Goal: Task Accomplishment & Management: Complete application form

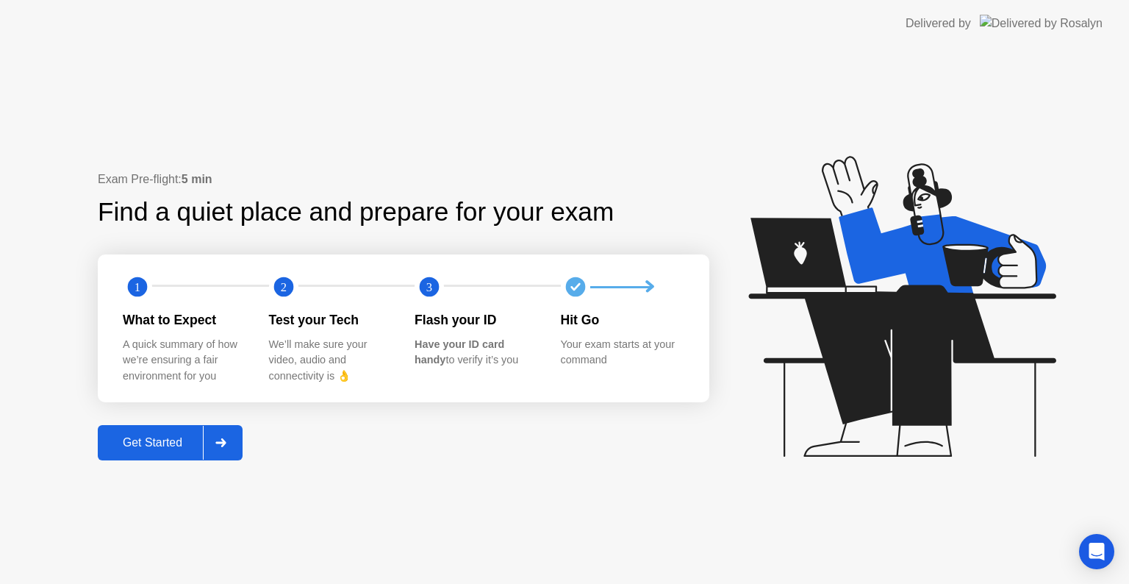
click at [222, 444] on icon at bounding box center [220, 442] width 11 height 9
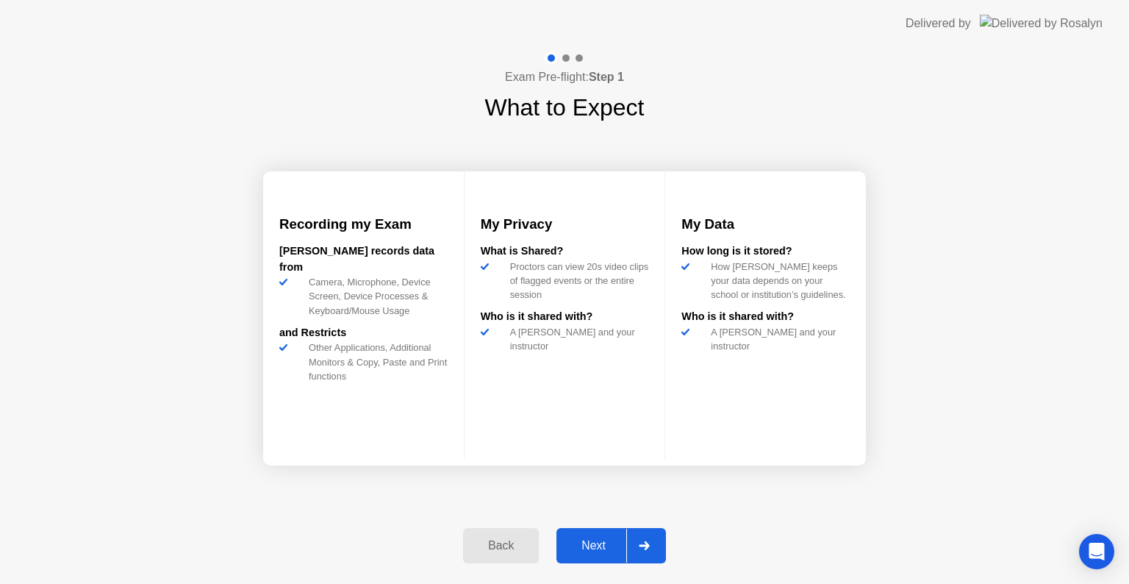
click at [658, 543] on div at bounding box center [643, 546] width 35 height 34
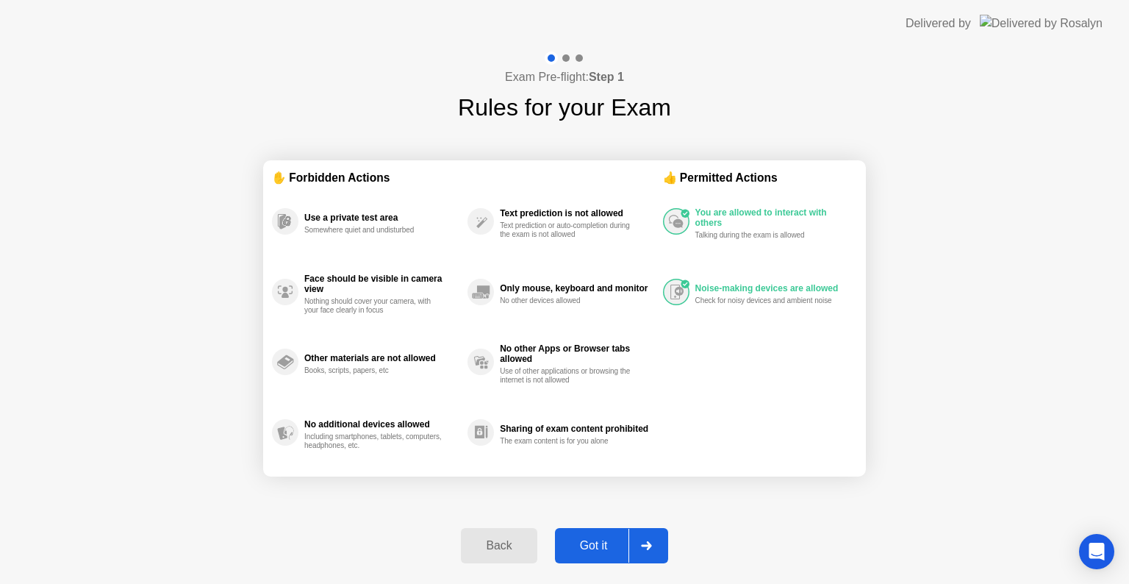
click at [658, 543] on div at bounding box center [646, 546] width 35 height 34
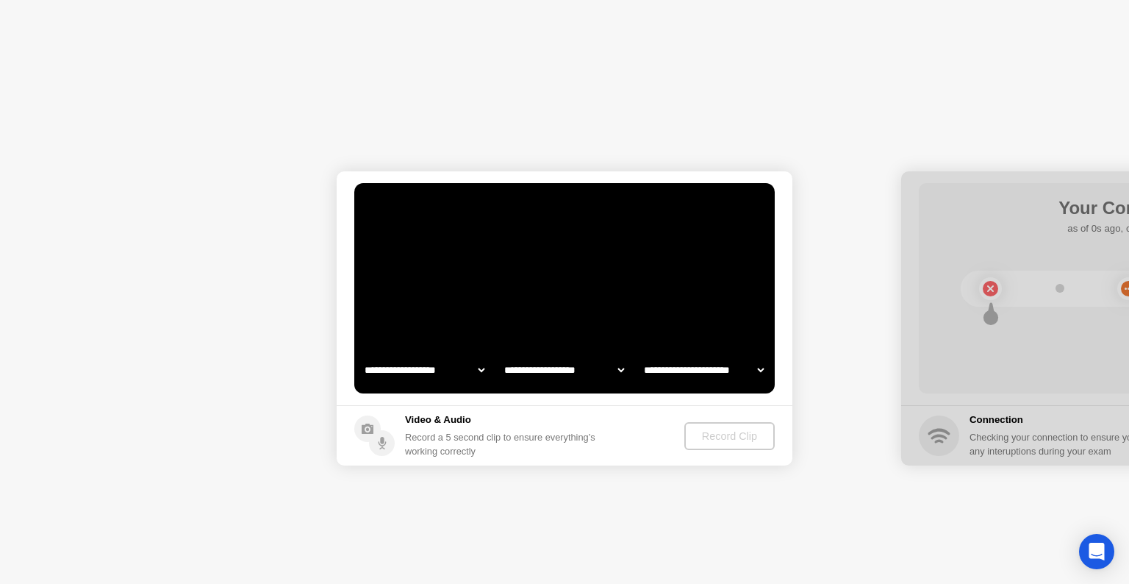
select select "**********"
select select "*******"
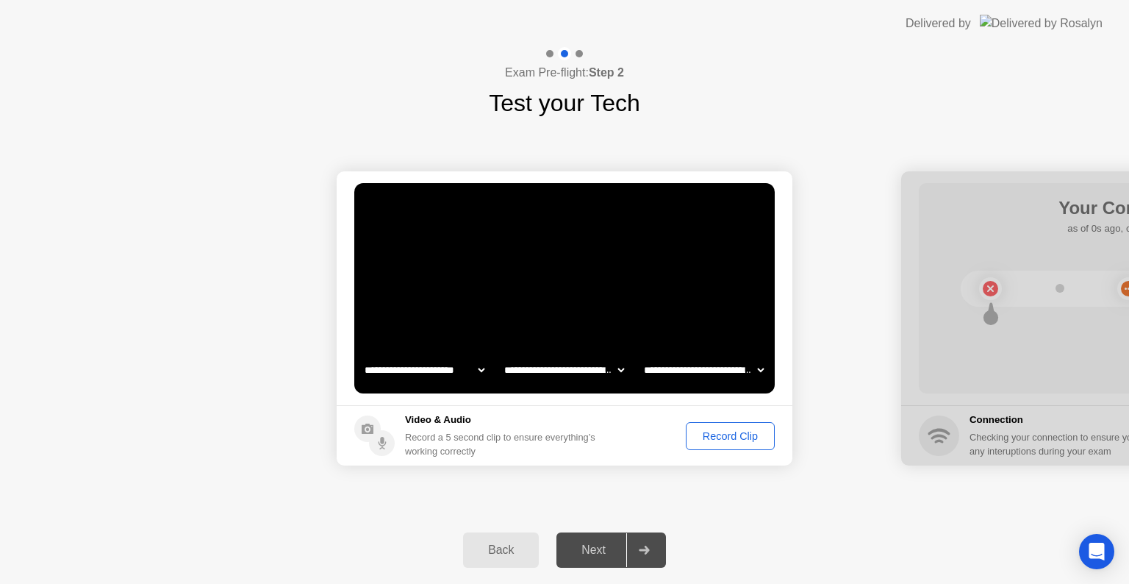
click at [719, 445] on button "Record Clip" at bounding box center [730, 436] width 89 height 28
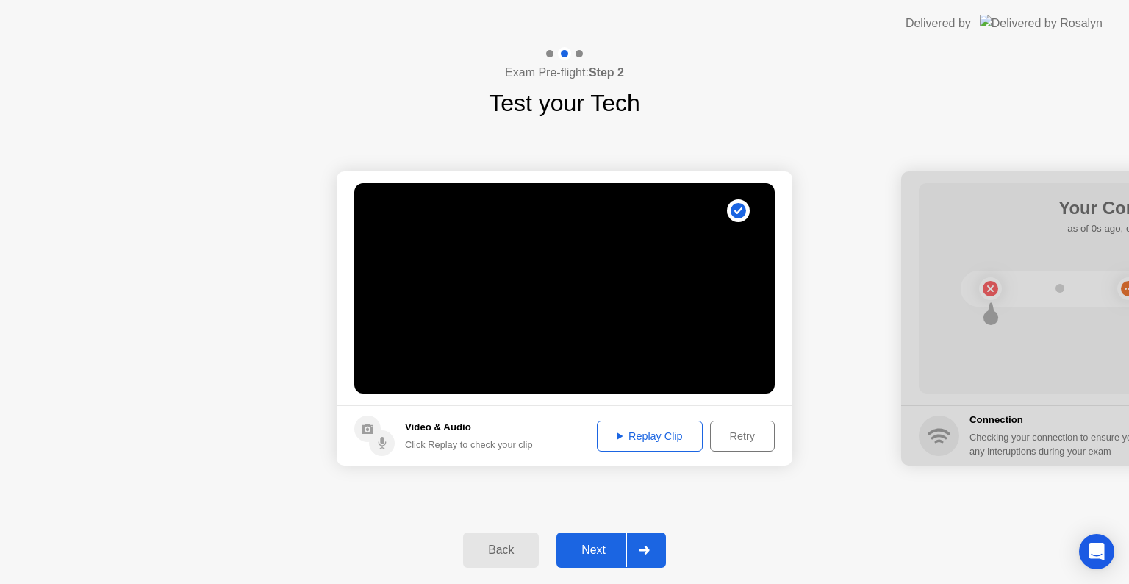
click at [641, 549] on icon at bounding box center [644, 550] width 10 height 9
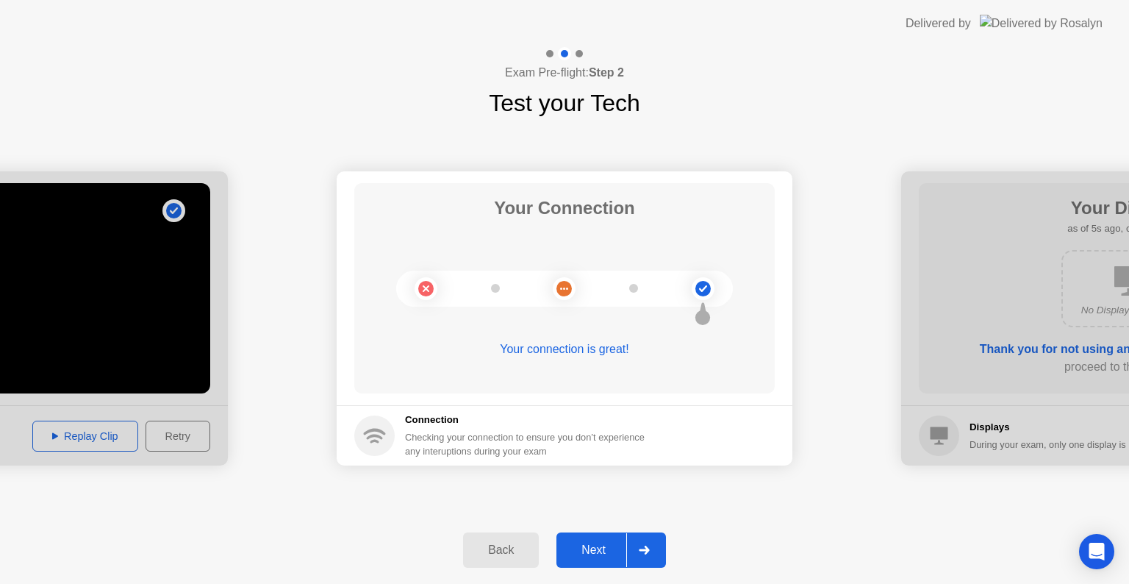
click at [647, 551] on icon at bounding box center [644, 550] width 10 height 9
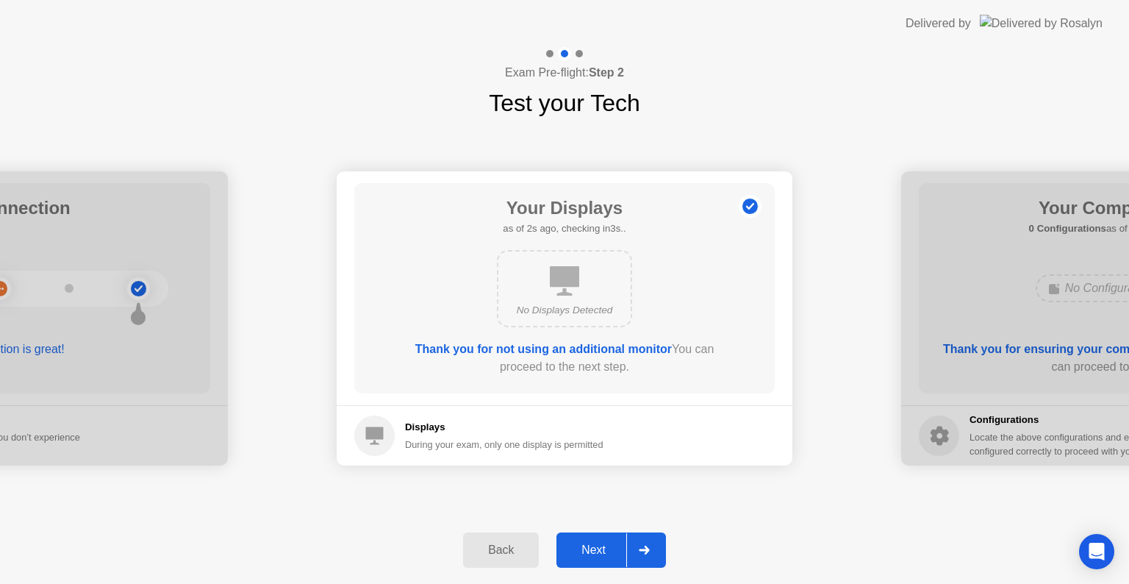
click at [647, 551] on icon at bounding box center [644, 550] width 10 height 9
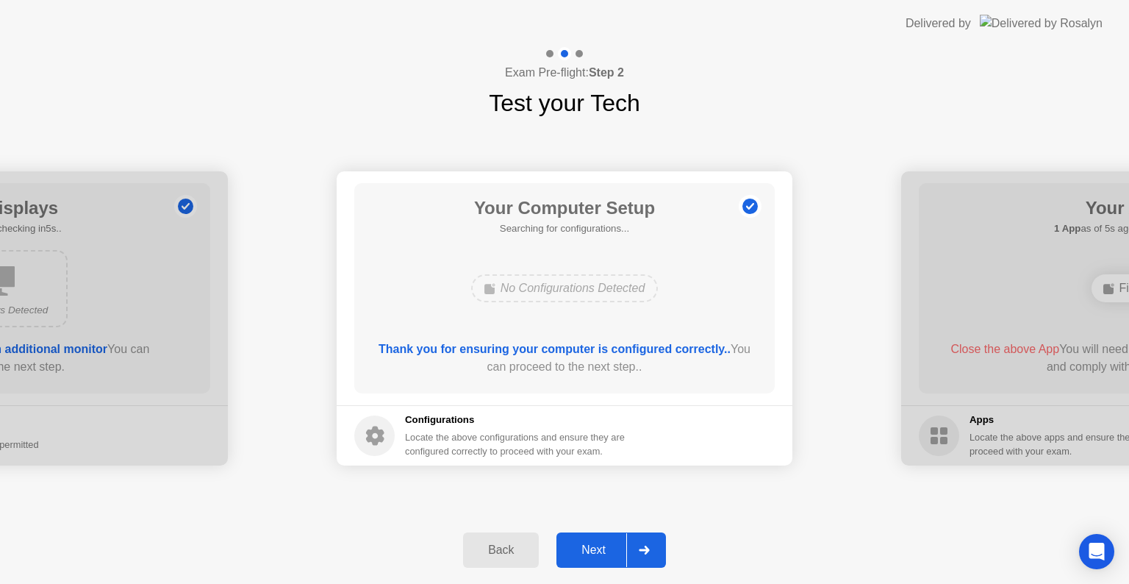
click at [647, 551] on icon at bounding box center [644, 550] width 10 height 9
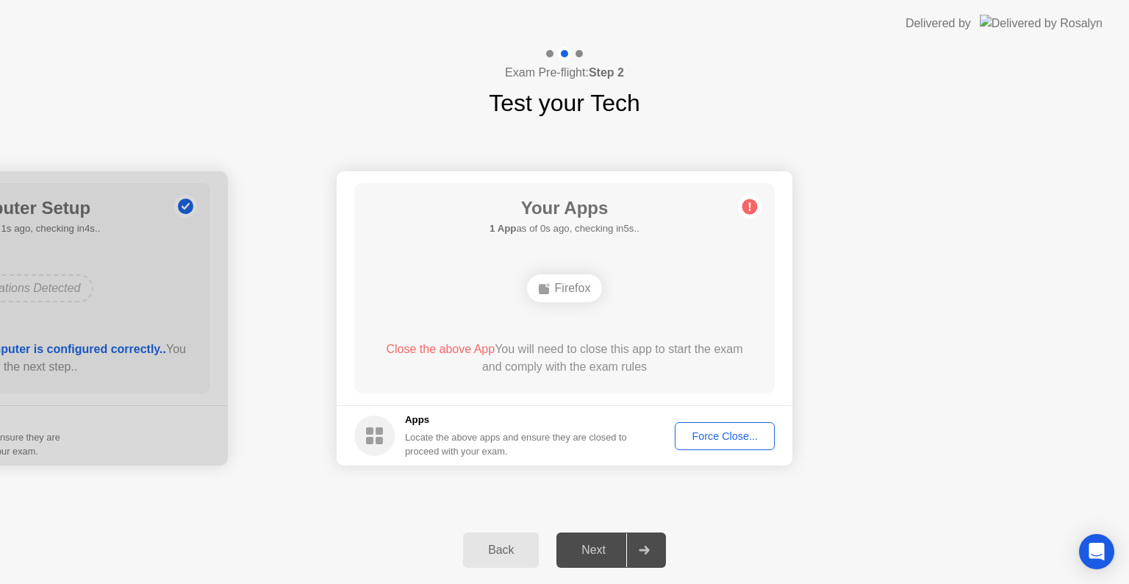
click at [757, 447] on button "Force Close..." at bounding box center [725, 436] width 100 height 28
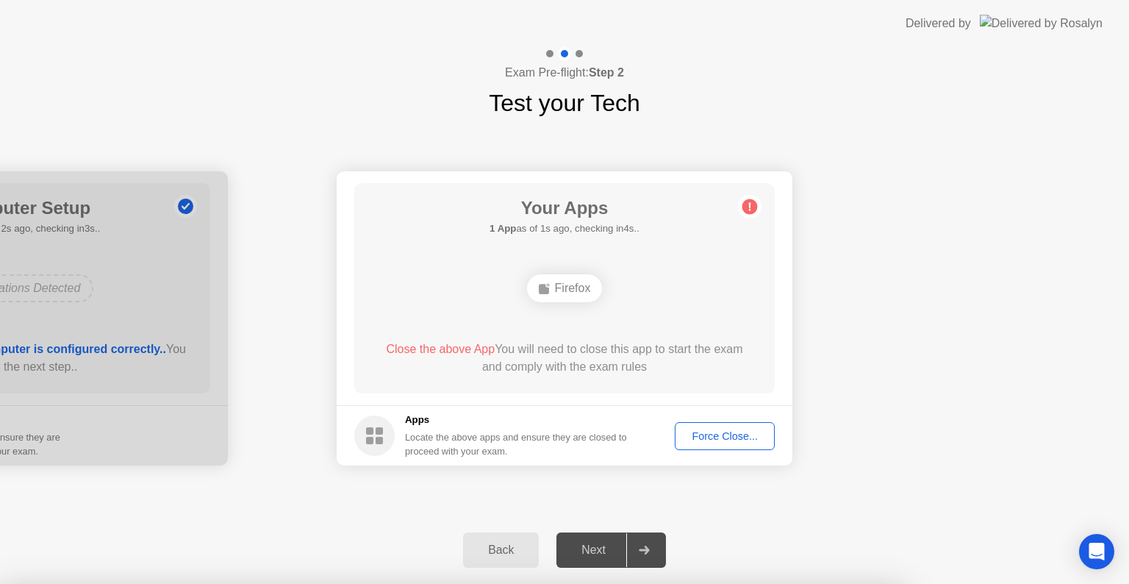
drag, startPoint x: 668, startPoint y: 387, endPoint x: 654, endPoint y: 388, distance: 13.3
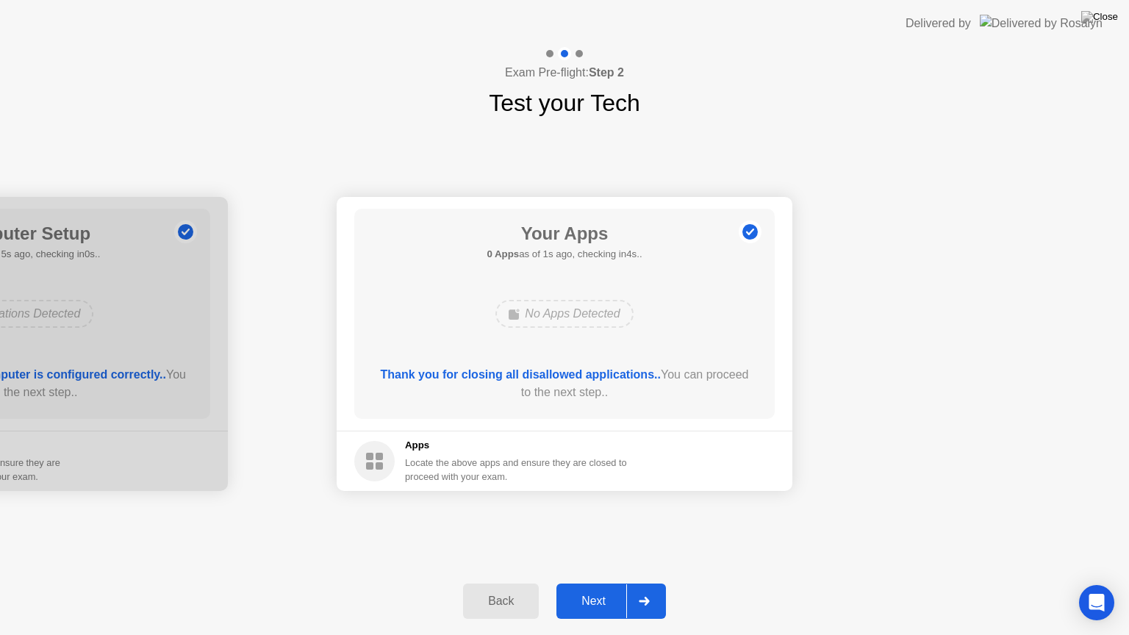
click at [649, 583] on div at bounding box center [643, 601] width 35 height 34
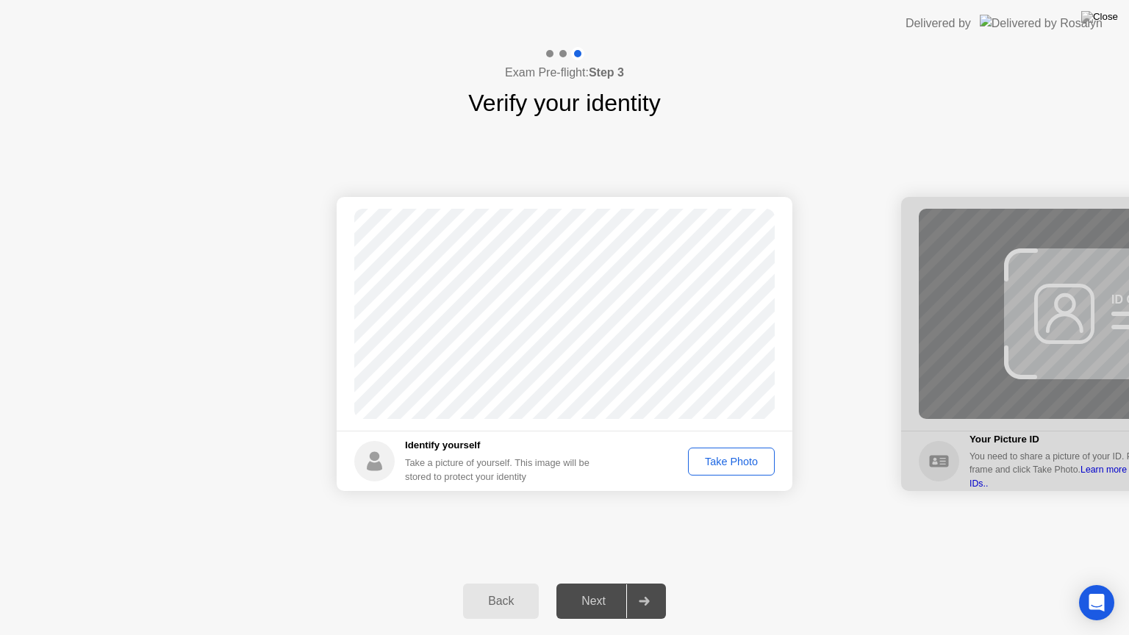
click at [729, 468] on div "Take Photo" at bounding box center [731, 462] width 76 height 12
click at [651, 583] on div at bounding box center [643, 601] width 35 height 34
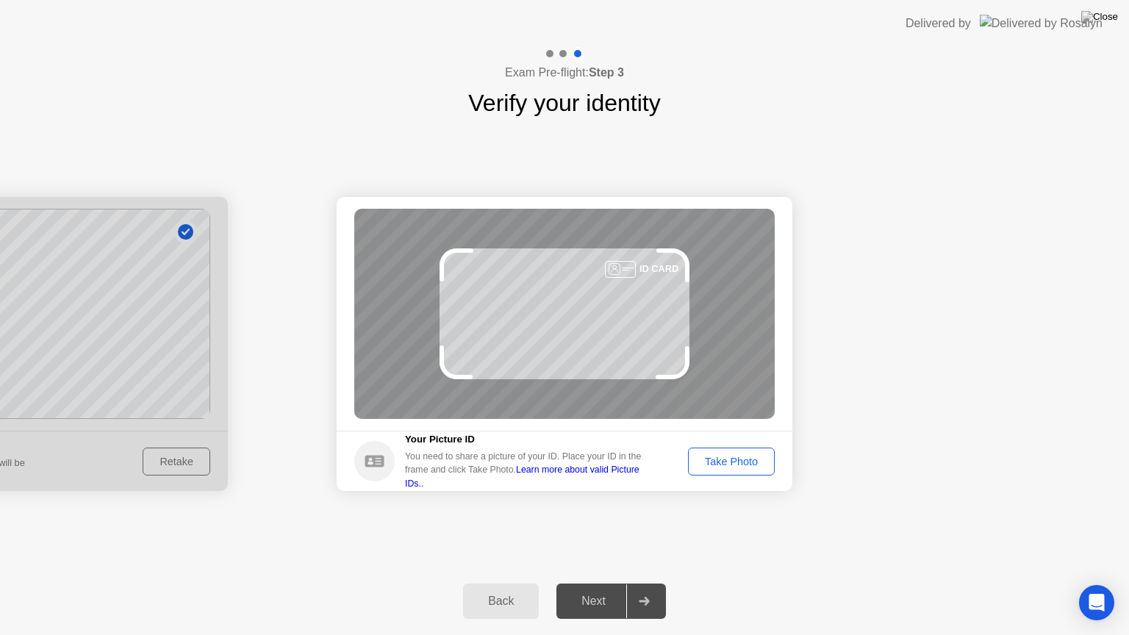
click at [747, 451] on button "Take Photo" at bounding box center [731, 462] width 87 height 28
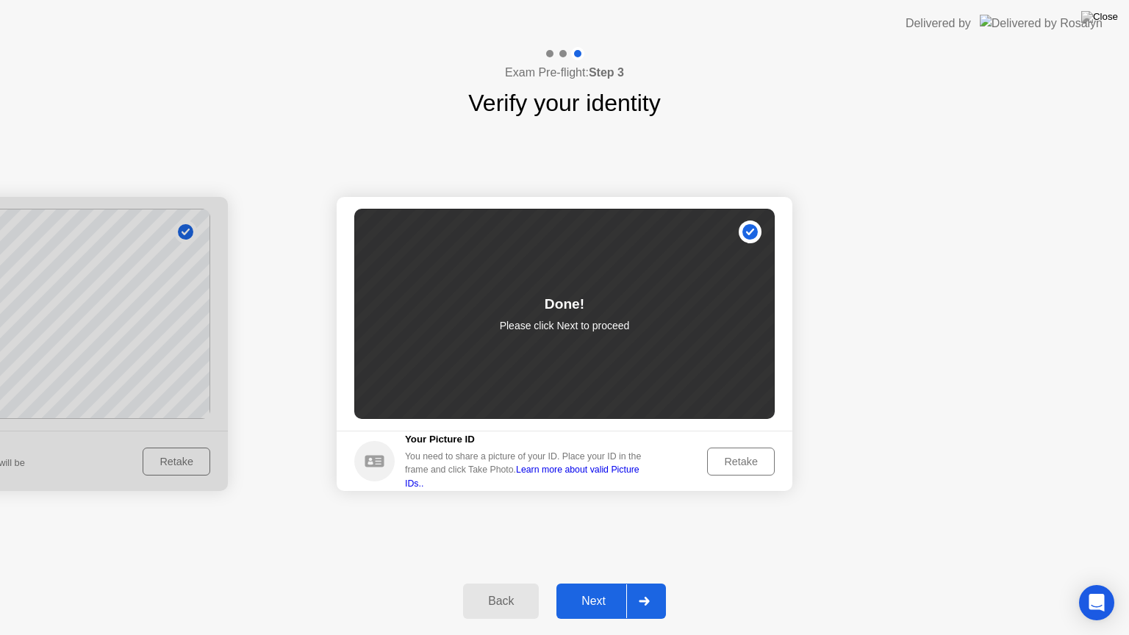
click at [648, 583] on icon at bounding box center [644, 601] width 10 height 9
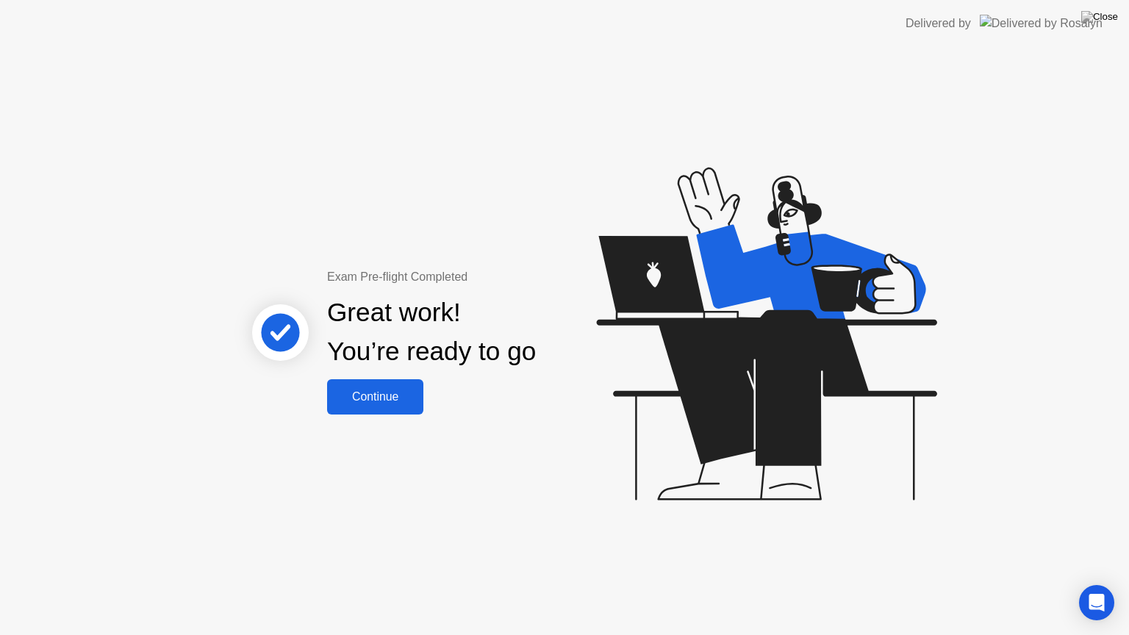
click at [343, 392] on div "Continue" at bounding box center [375, 396] width 87 height 13
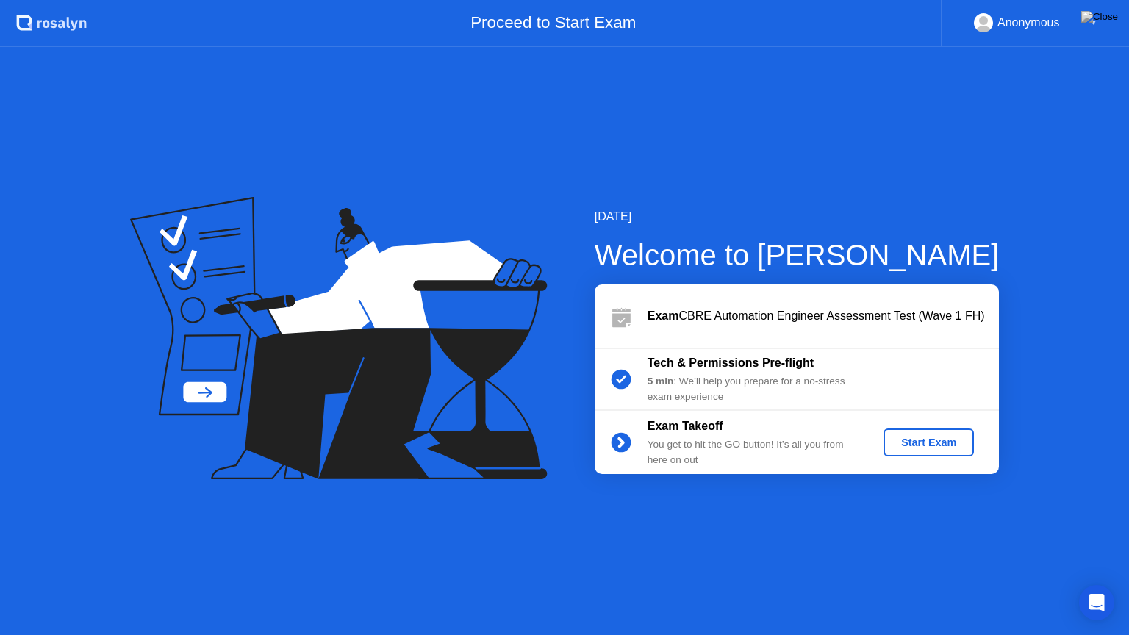
click at [914, 429] on button "Start Exam" at bounding box center [929, 443] width 90 height 28
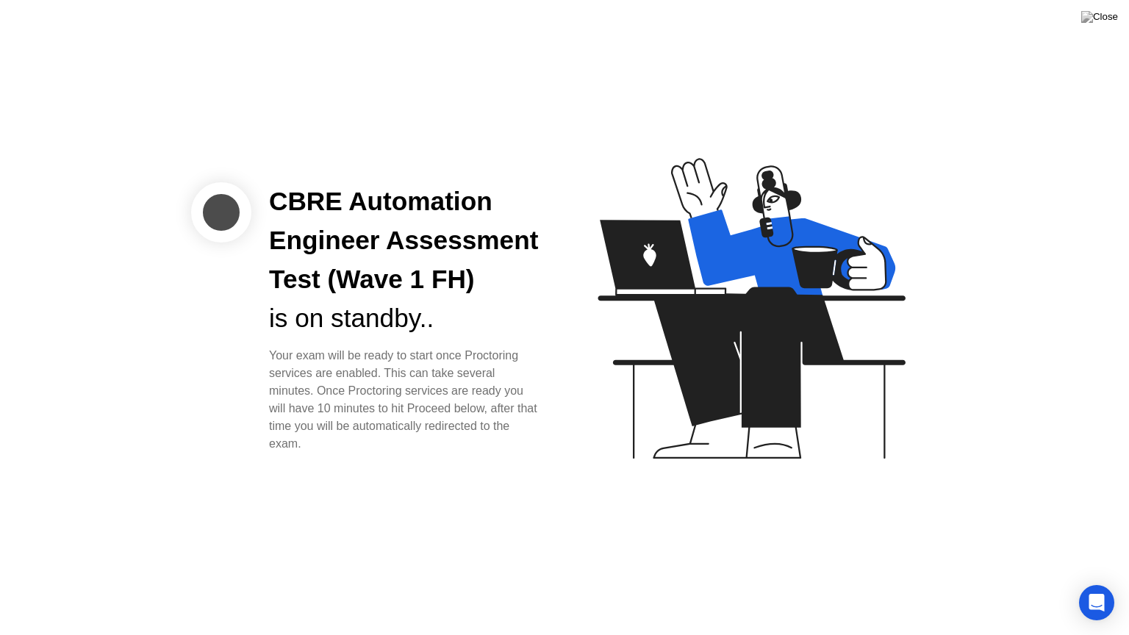
click at [478, 403] on div "Your exam will be ready to start once Proctoring services are enabled. This can…" at bounding box center [405, 400] width 272 height 106
click at [1091, 583] on icon "Open Intercom Messenger" at bounding box center [1096, 602] width 17 height 19
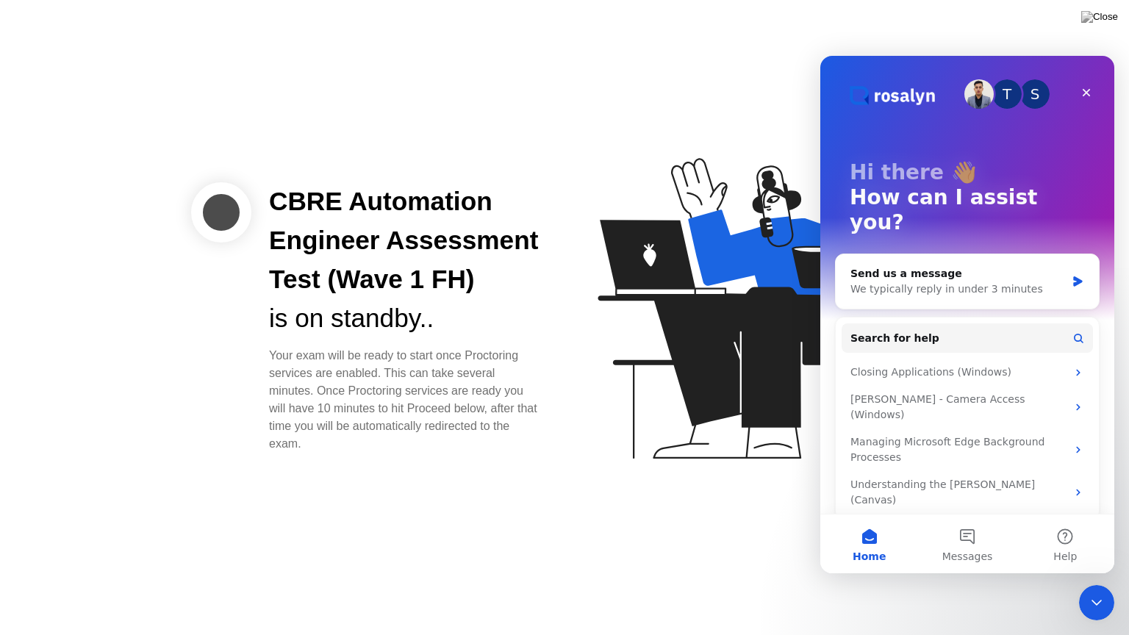
click at [1092, 583] on icon "Close Intercom Messenger" at bounding box center [1097, 603] width 18 height 18
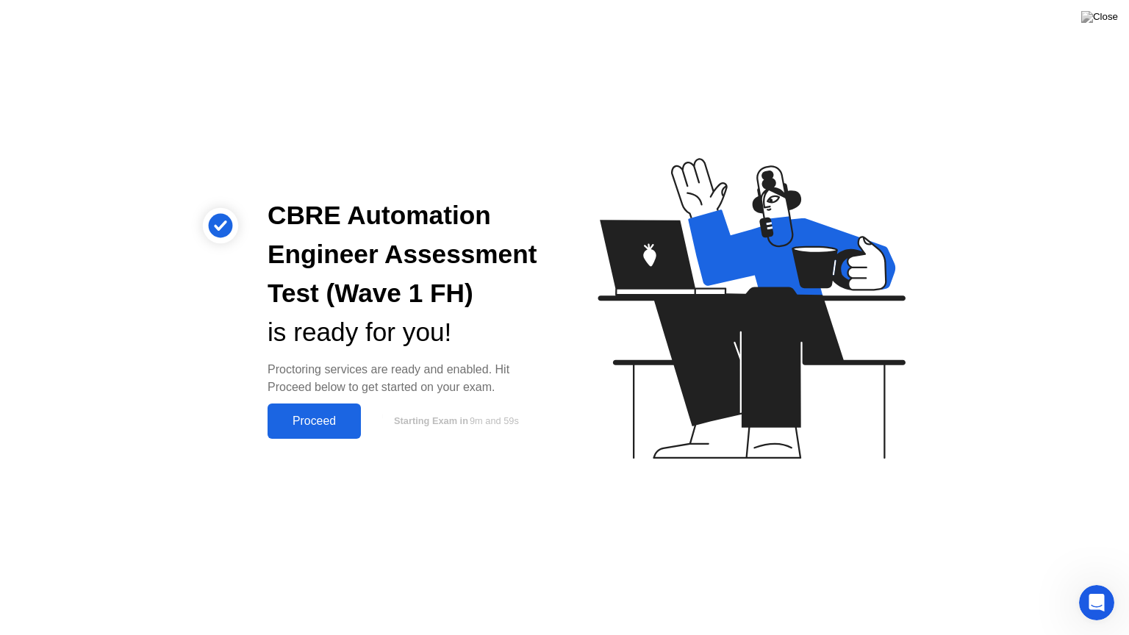
click at [341, 415] on div "Proceed" at bounding box center [314, 421] width 85 height 13
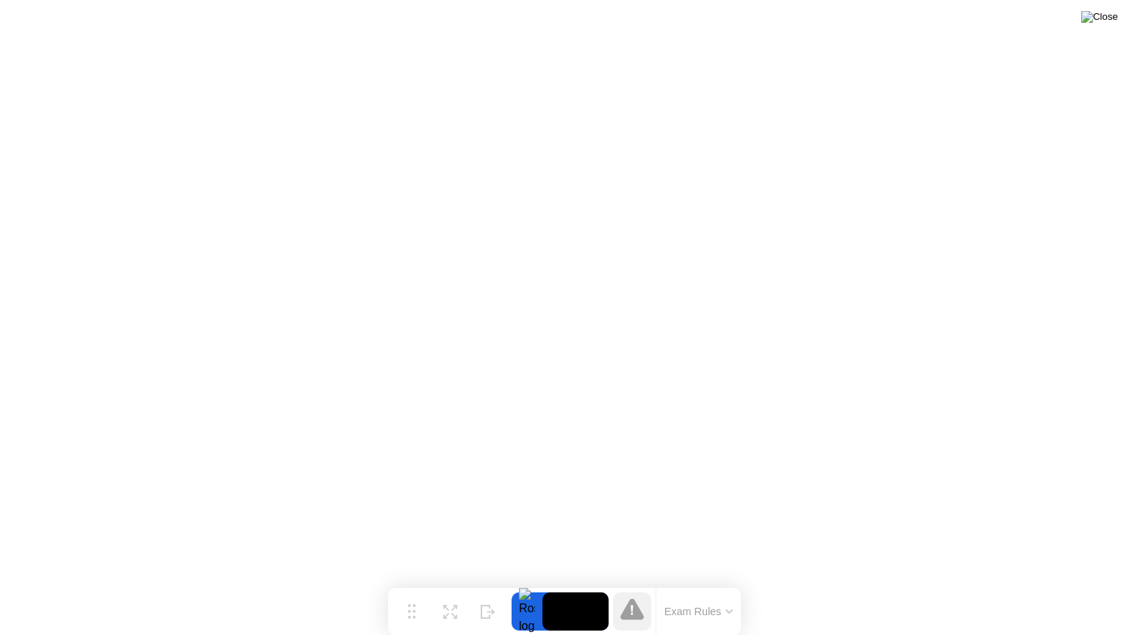
click at [1109, 21] on img at bounding box center [1099, 17] width 37 height 12
